Goal: Information Seeking & Learning: Understand process/instructions

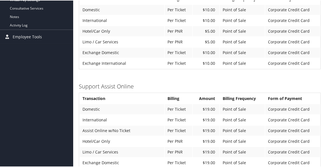
scroll to position [254, 0]
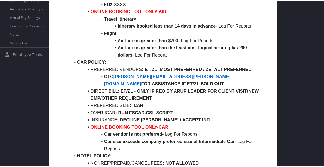
scroll to position [225, 0]
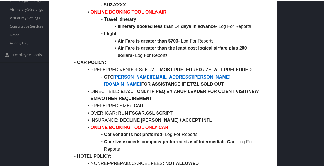
click at [79, 100] on li "DIRECT BILL : ET/ZL - ONLY IF REQ BY [DEMOGRAPHIC_DATA] LEADER FOR CLIENT VISIT…" at bounding box center [166, 94] width 192 height 14
